Goal: Complete application form

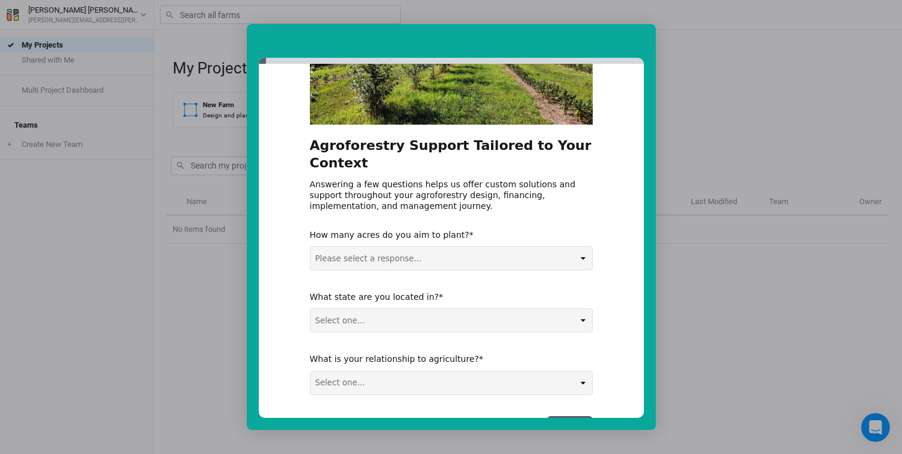
scroll to position [157, 0]
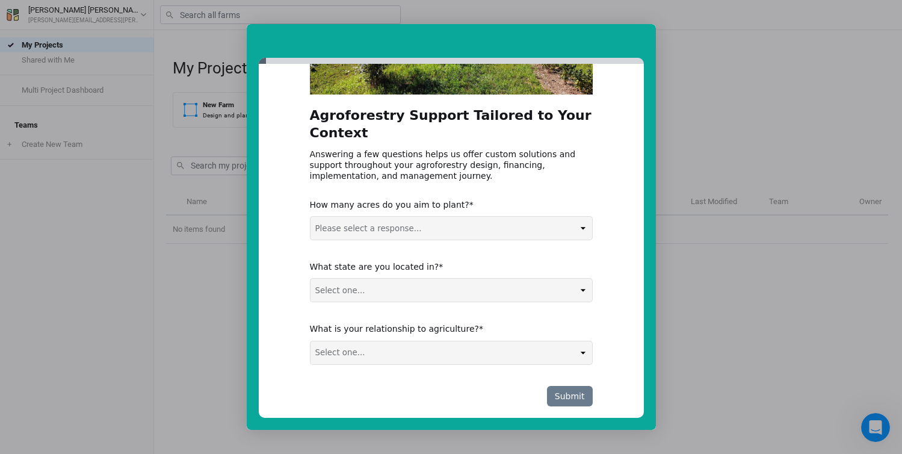
click at [566, 386] on button "Submit" at bounding box center [570, 396] width 46 height 20
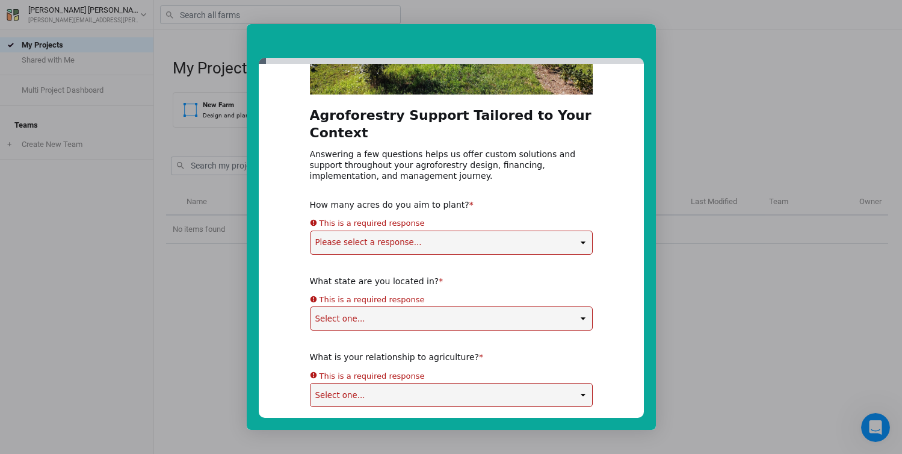
scroll to position [0, 0]
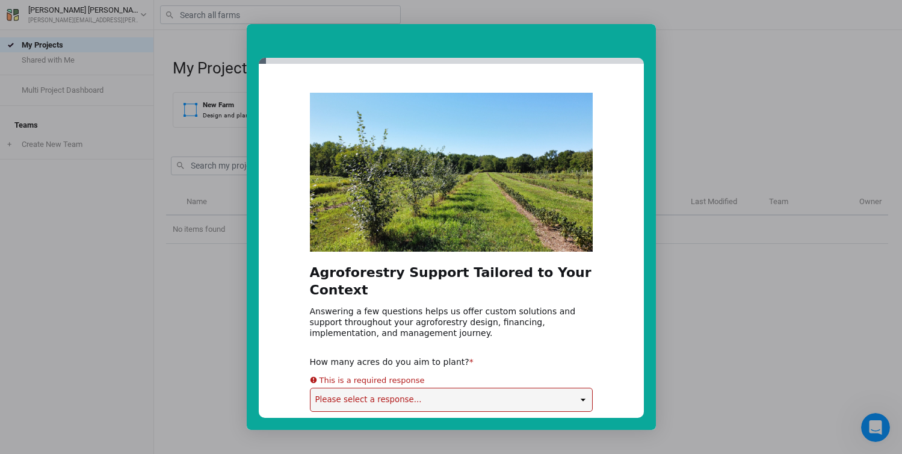
click at [743, 273] on div "Intercom messenger" at bounding box center [451, 227] width 902 height 454
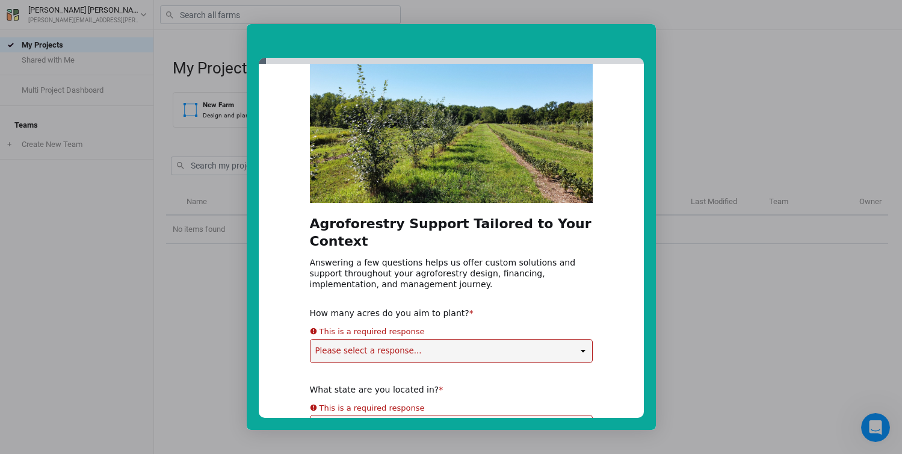
scroll to position [63, 0]
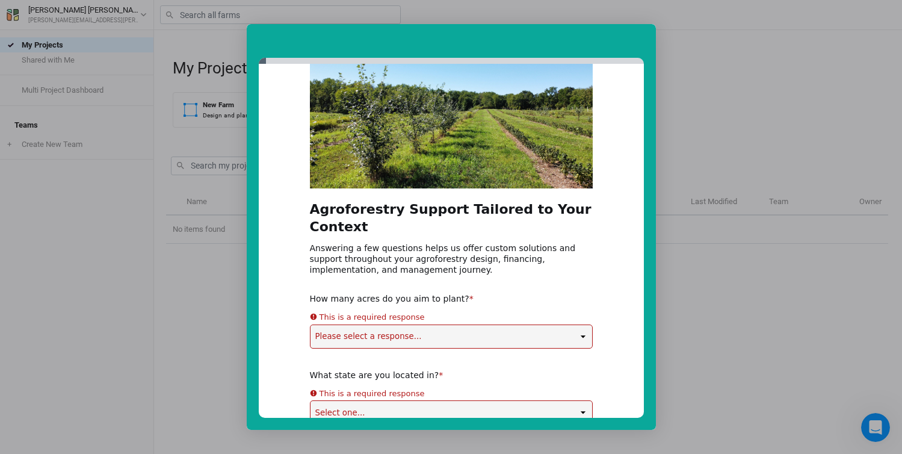
click at [396, 319] on div "Agroforestry Support Tailored to Your Context Answering a few questions helps u…" at bounding box center [451, 285] width 283 height 513
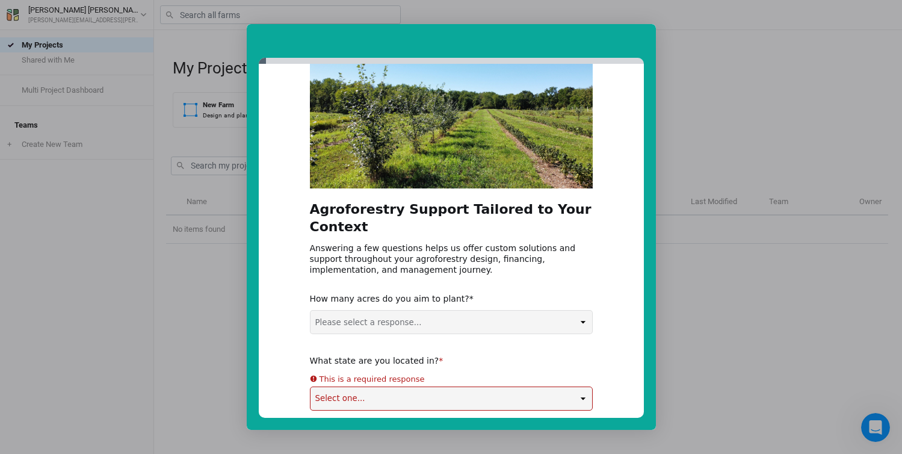
select select "5-50 acres"
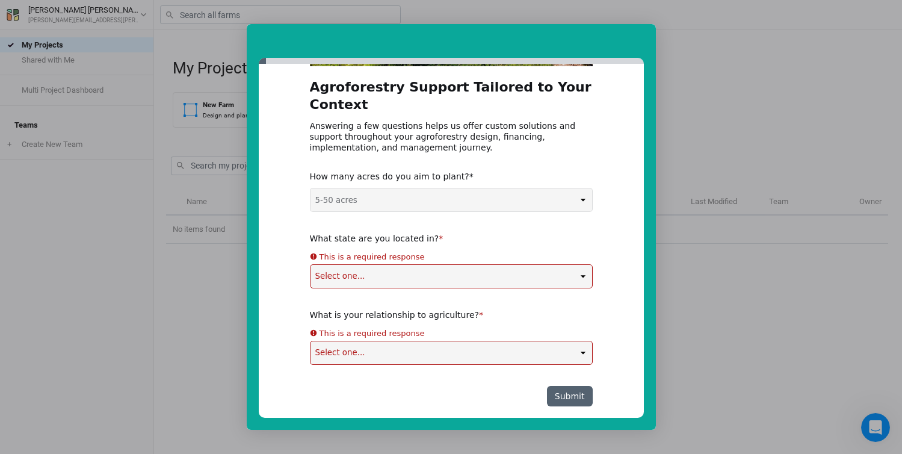
click at [351, 265] on select "Select one... Non-US AL AK AZ AR CA CO CT DE FL [GEOGRAPHIC_DATA] HI ID IL IN I…" at bounding box center [451, 276] width 282 height 23
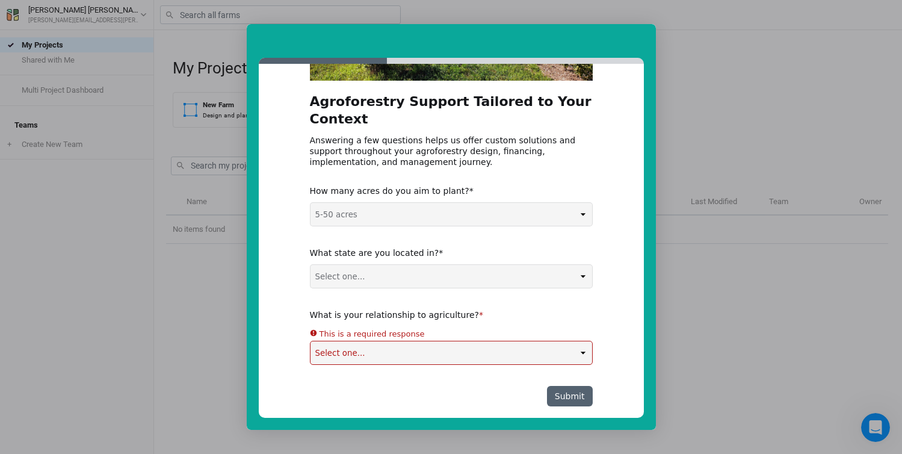
select select "AR"
click at [361, 341] on select "Select one... Agribusiness / Co-op Farmer / Landowner Agri-Food Supply Chain Fo…" at bounding box center [451, 352] width 282 height 23
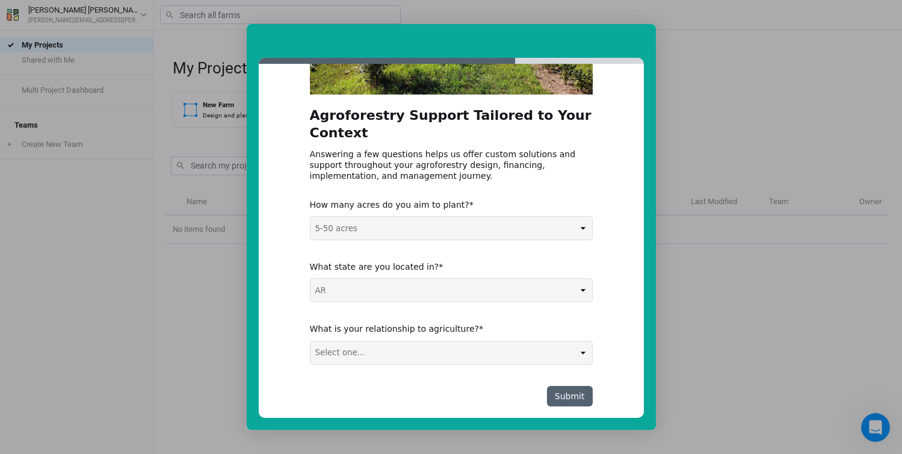
select select "Agribusiness / Co-op"
click at [573, 386] on button "Submit" at bounding box center [570, 396] width 46 height 20
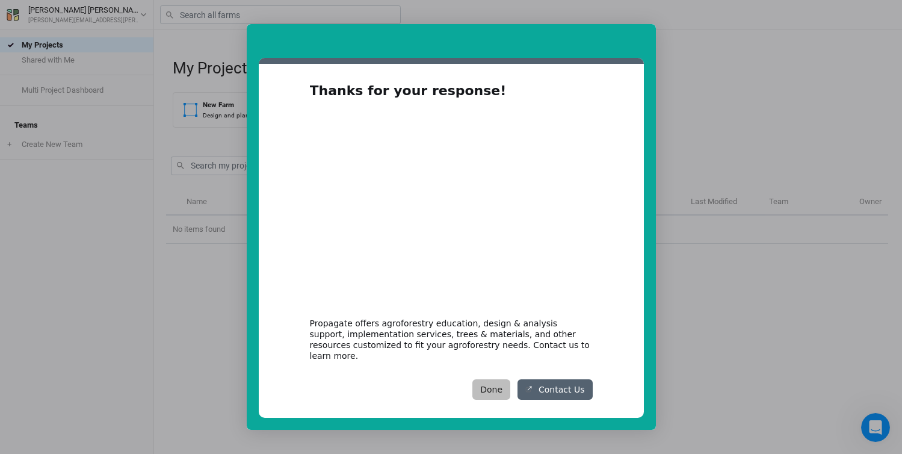
click at [496, 379] on button "Done" at bounding box center [491, 389] width 38 height 20
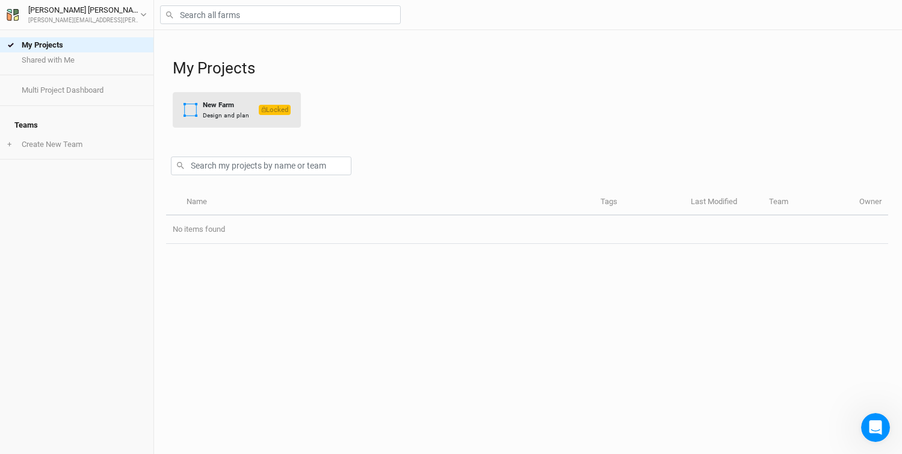
click at [259, 114] on span "Locked" at bounding box center [275, 110] width 32 height 10
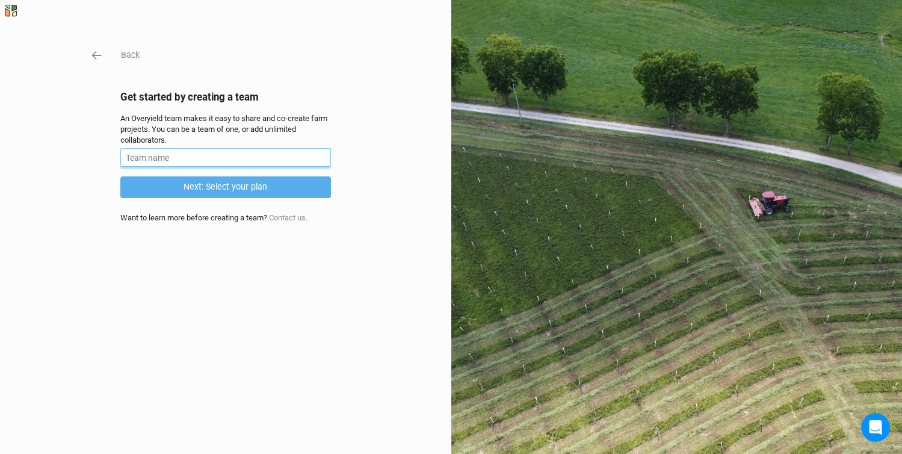
click at [191, 157] on input "text" at bounding box center [225, 157] width 211 height 19
type input "Sim"
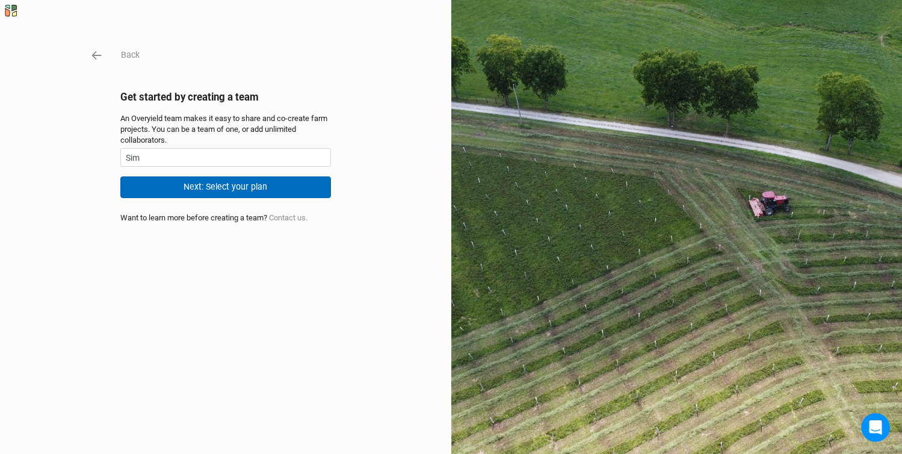
click at [168, 190] on button "Next: Select your plan" at bounding box center [225, 186] width 211 height 21
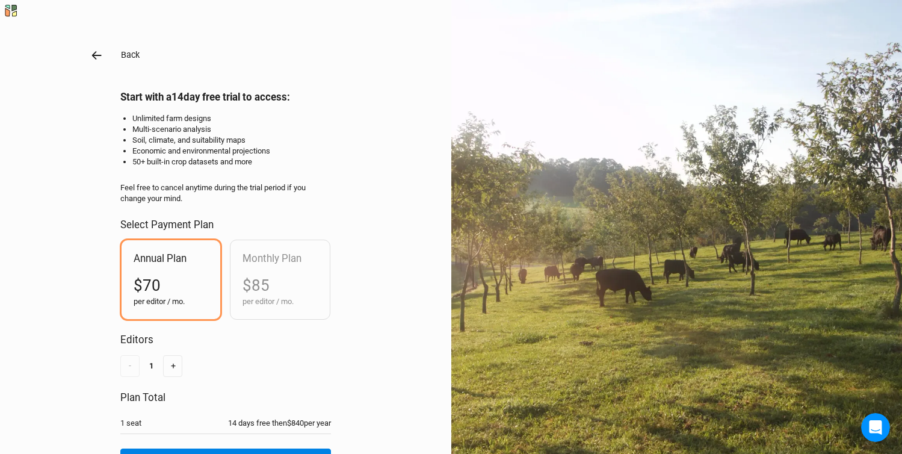
click at [96, 55] on icon "button" at bounding box center [96, 55] width 10 height 8
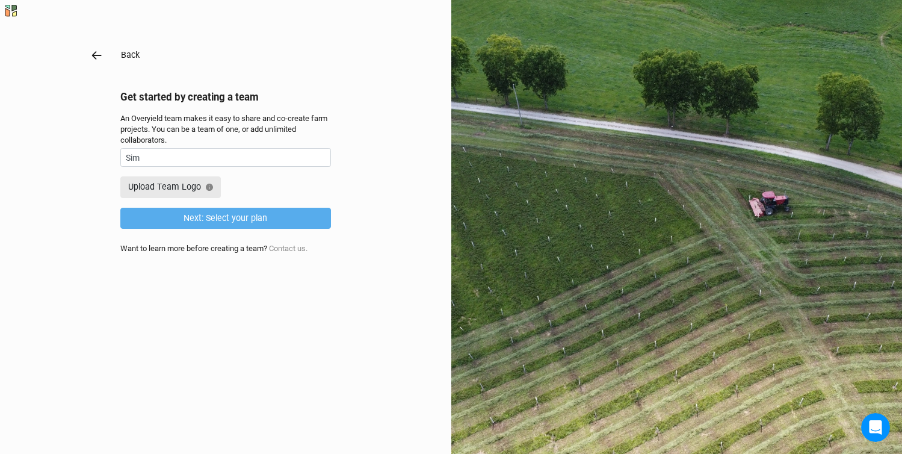
click at [96, 55] on icon "button" at bounding box center [96, 55] width 10 height 8
